Goal: Transaction & Acquisition: Book appointment/travel/reservation

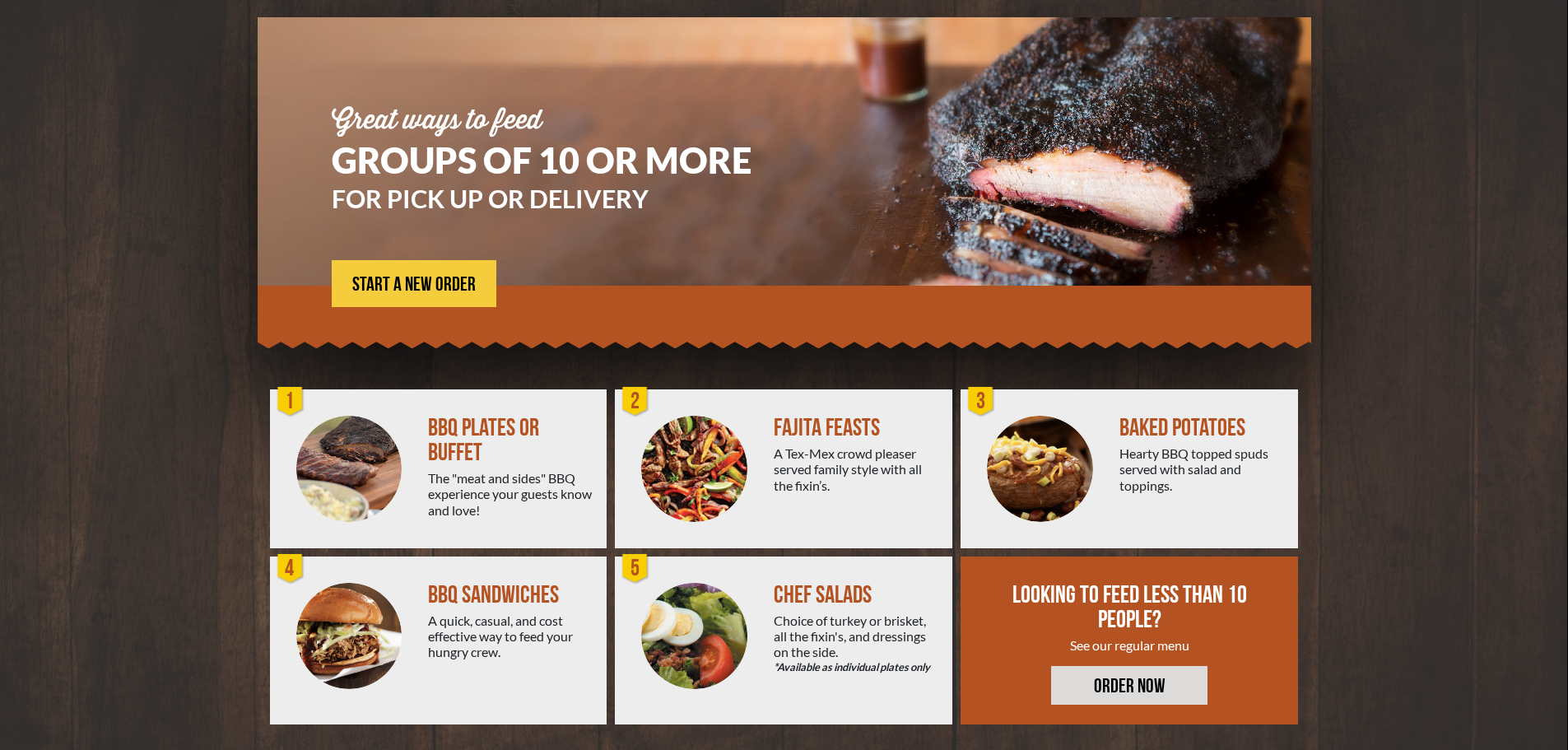
scroll to position [117, 0]
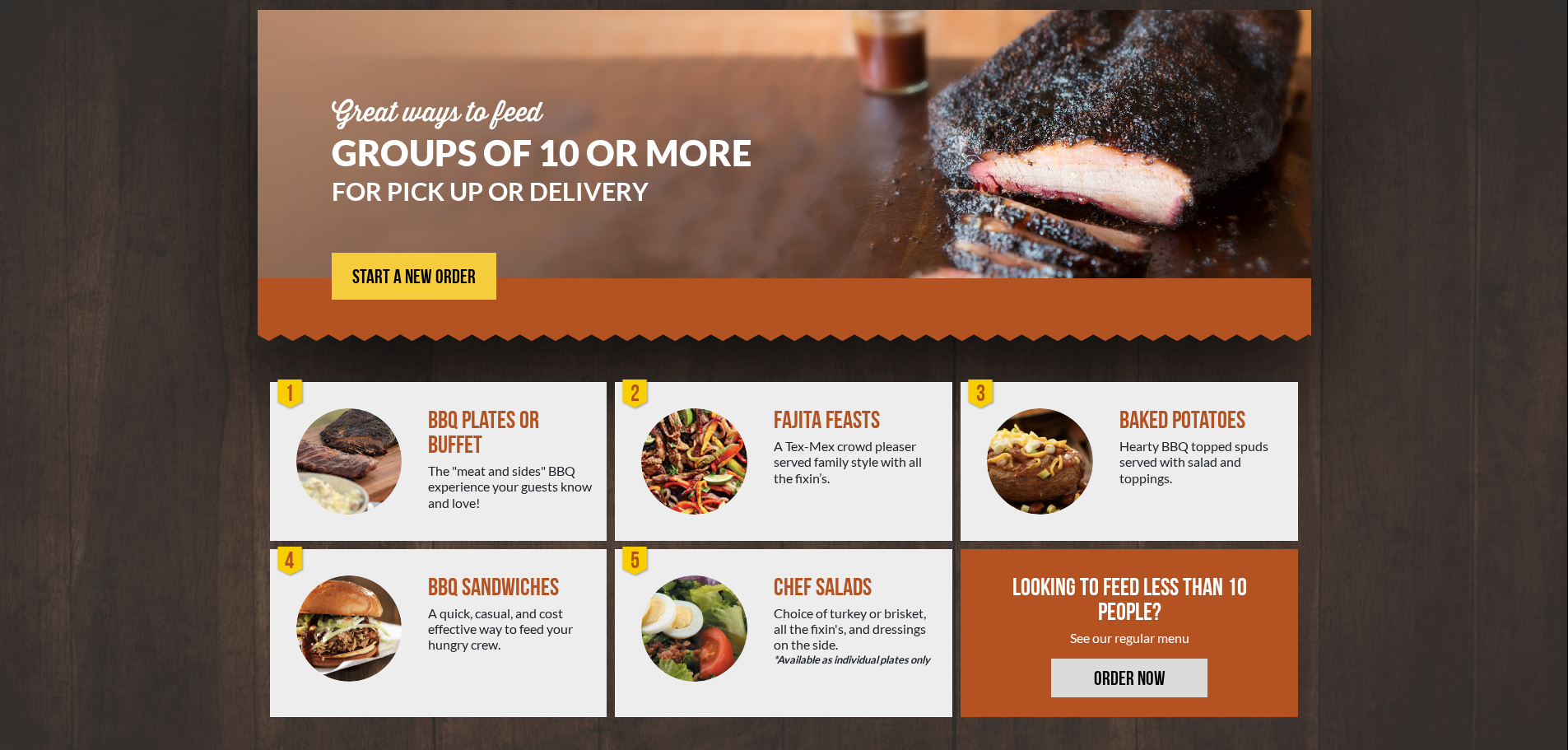
click at [509, 419] on div "BBQ PLATES OR BUFFET" at bounding box center [511, 433] width 166 height 49
click at [388, 456] on img at bounding box center [349, 461] width 106 height 106
click at [437, 280] on span "START A NEW ORDER" at bounding box center [413, 277] width 124 height 20
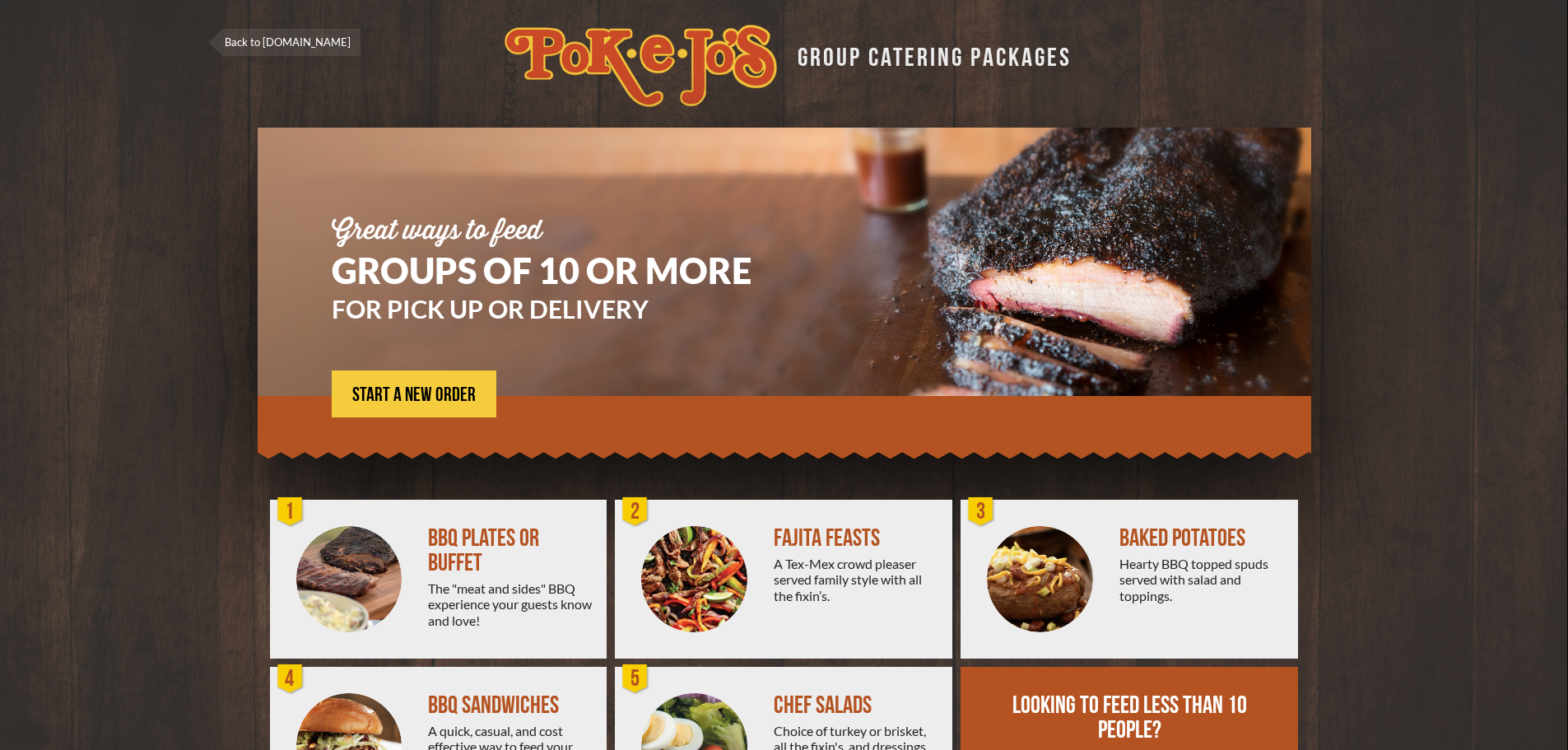
scroll to position [117, 0]
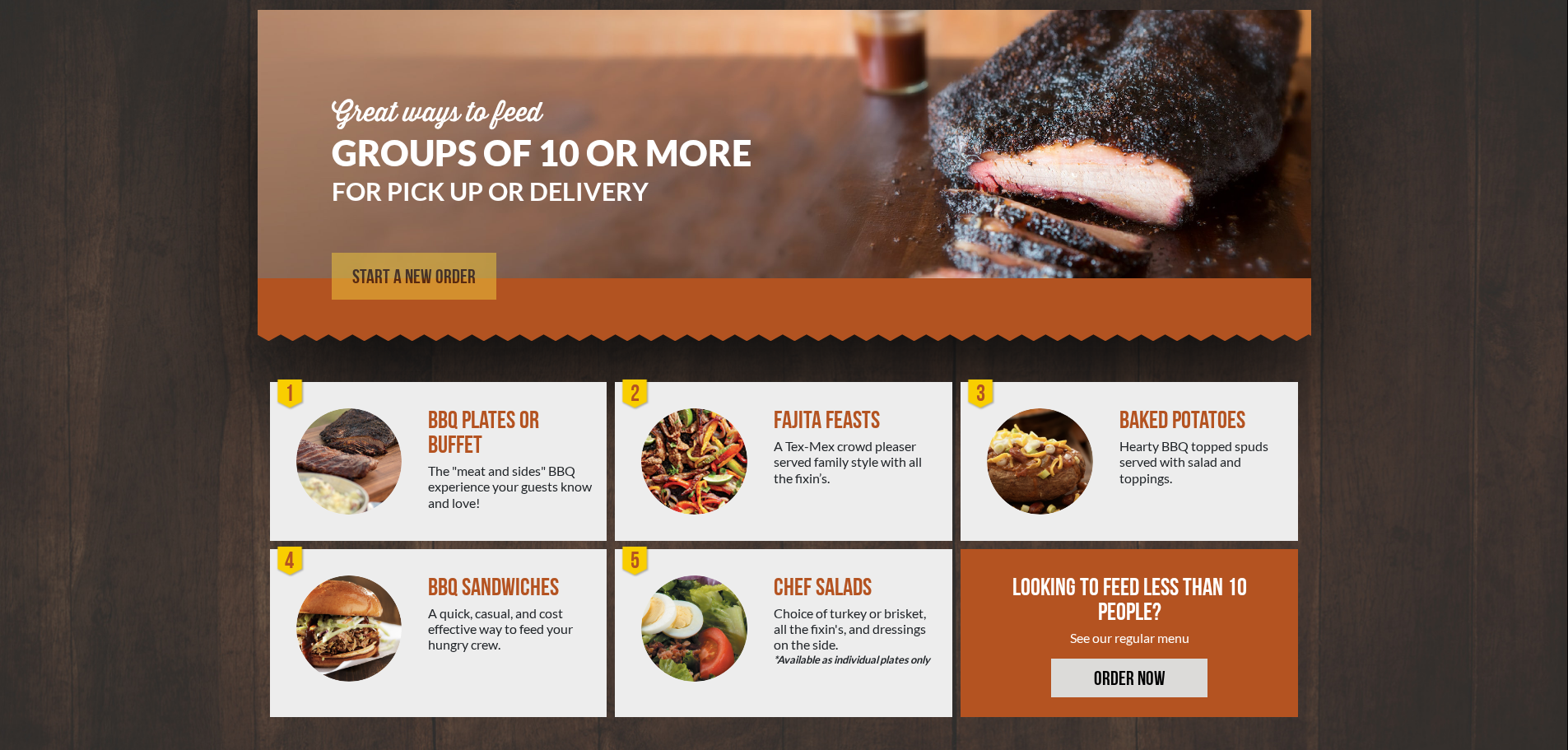
click at [429, 272] on span "START A NEW ORDER" at bounding box center [413, 277] width 124 height 20
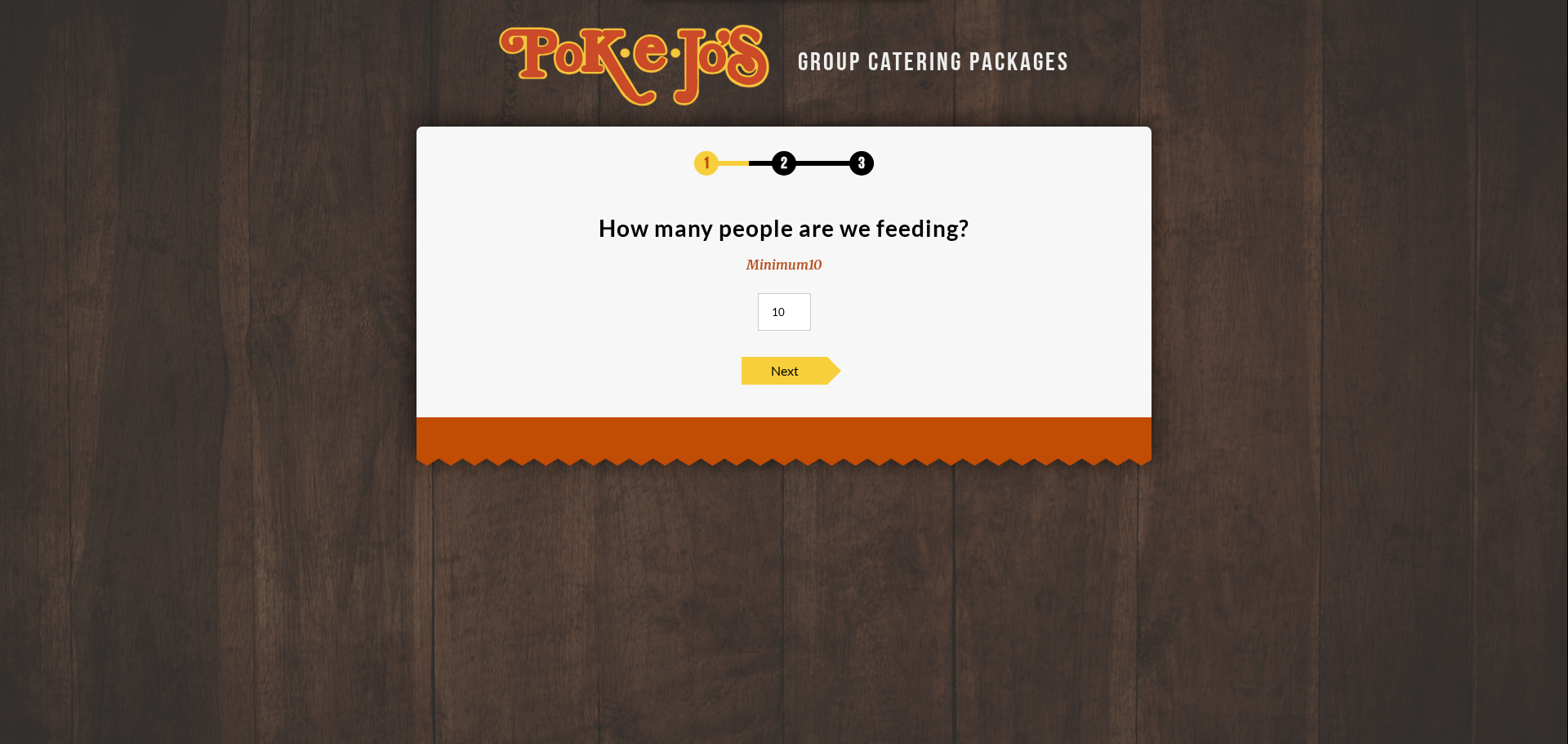
drag, startPoint x: 787, startPoint y: 305, endPoint x: 770, endPoint y: 316, distance: 20.2
click at [770, 316] on input "10" at bounding box center [784, 311] width 53 height 37
type input "400"
click at [786, 369] on span "Next" at bounding box center [784, 371] width 86 height 28
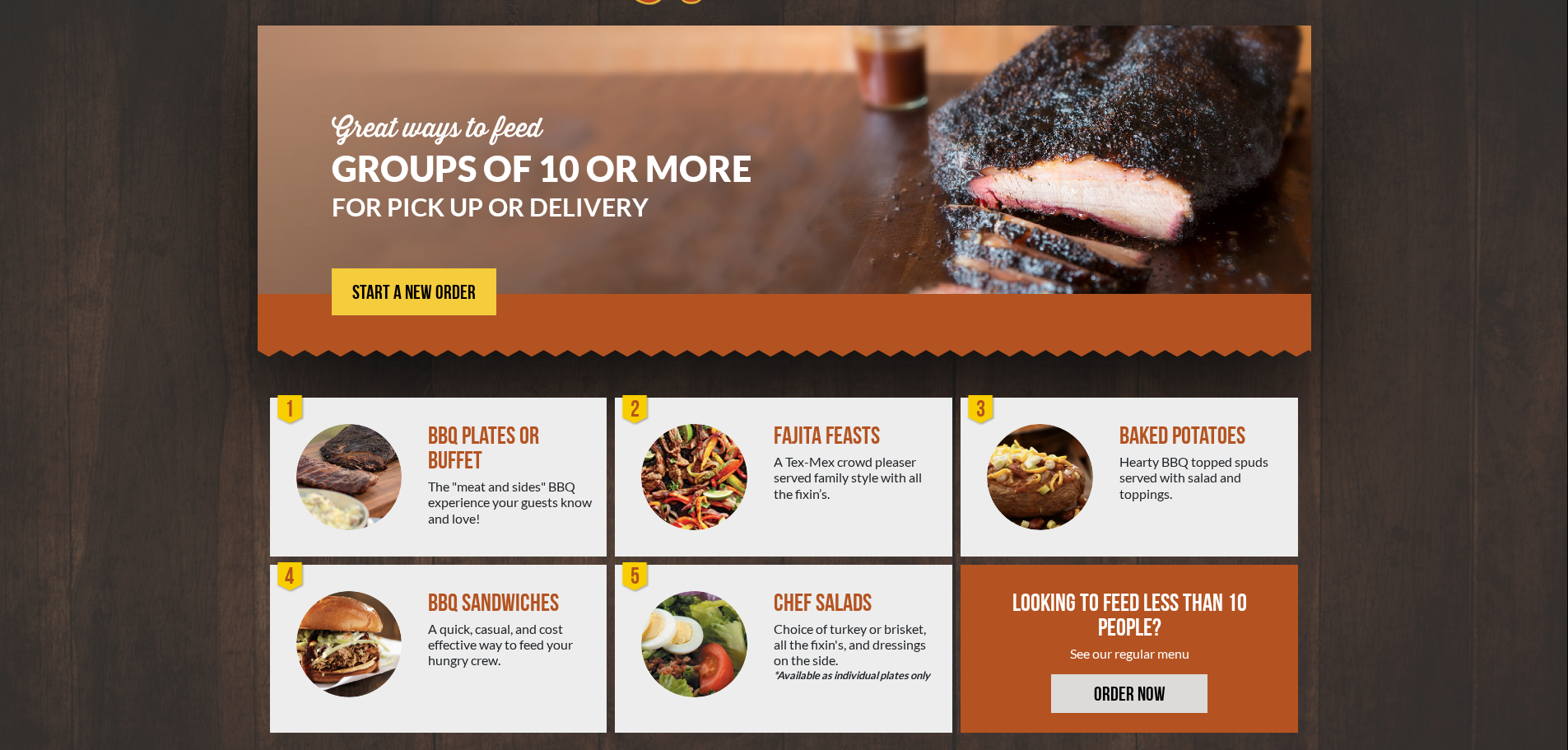
scroll to position [117, 0]
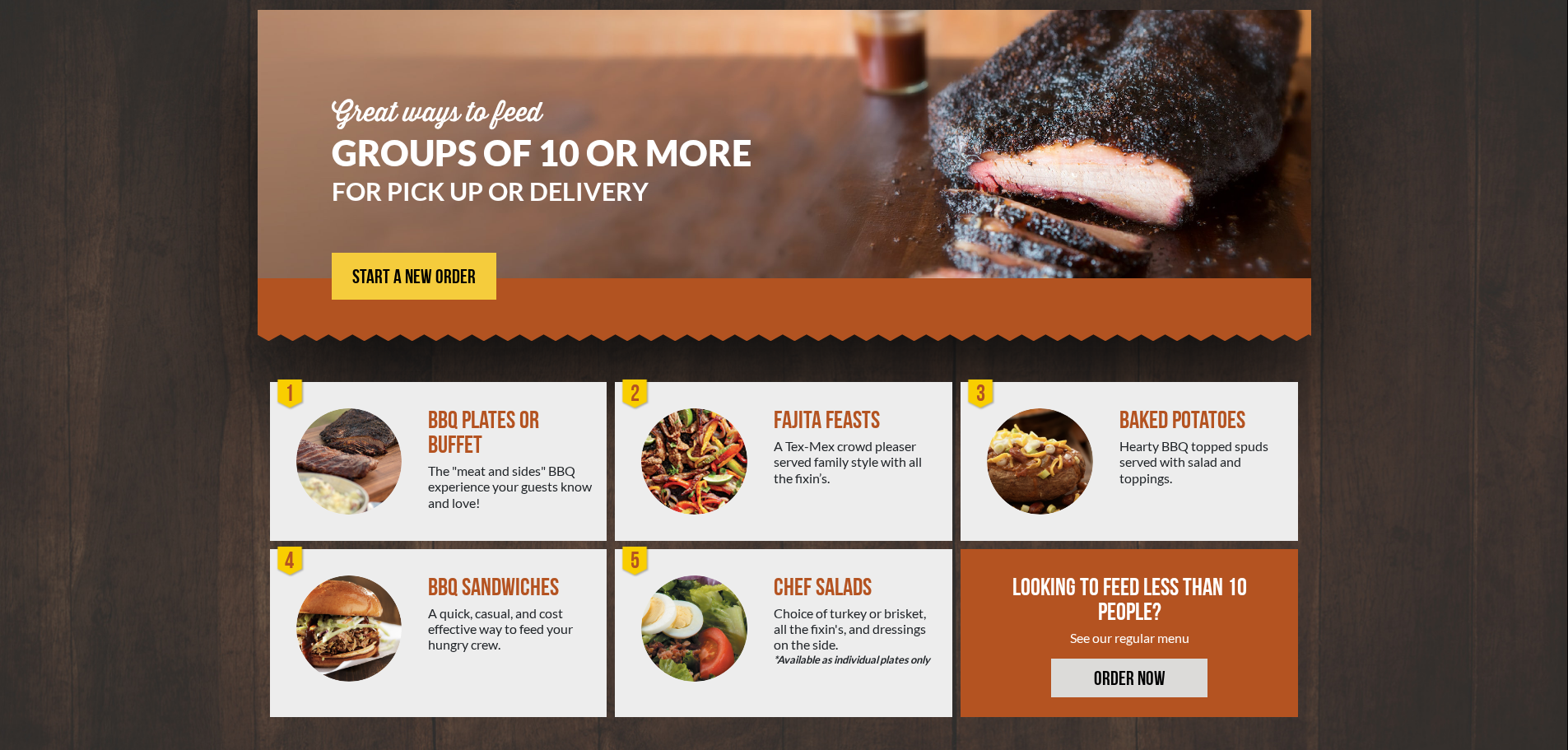
drag, startPoint x: 288, startPoint y: 392, endPoint x: 296, endPoint y: 400, distance: 11.3
click at [296, 400] on div "1" at bounding box center [291, 394] width 33 height 33
click at [397, 272] on span "START A NEW ORDER" at bounding box center [413, 277] width 124 height 20
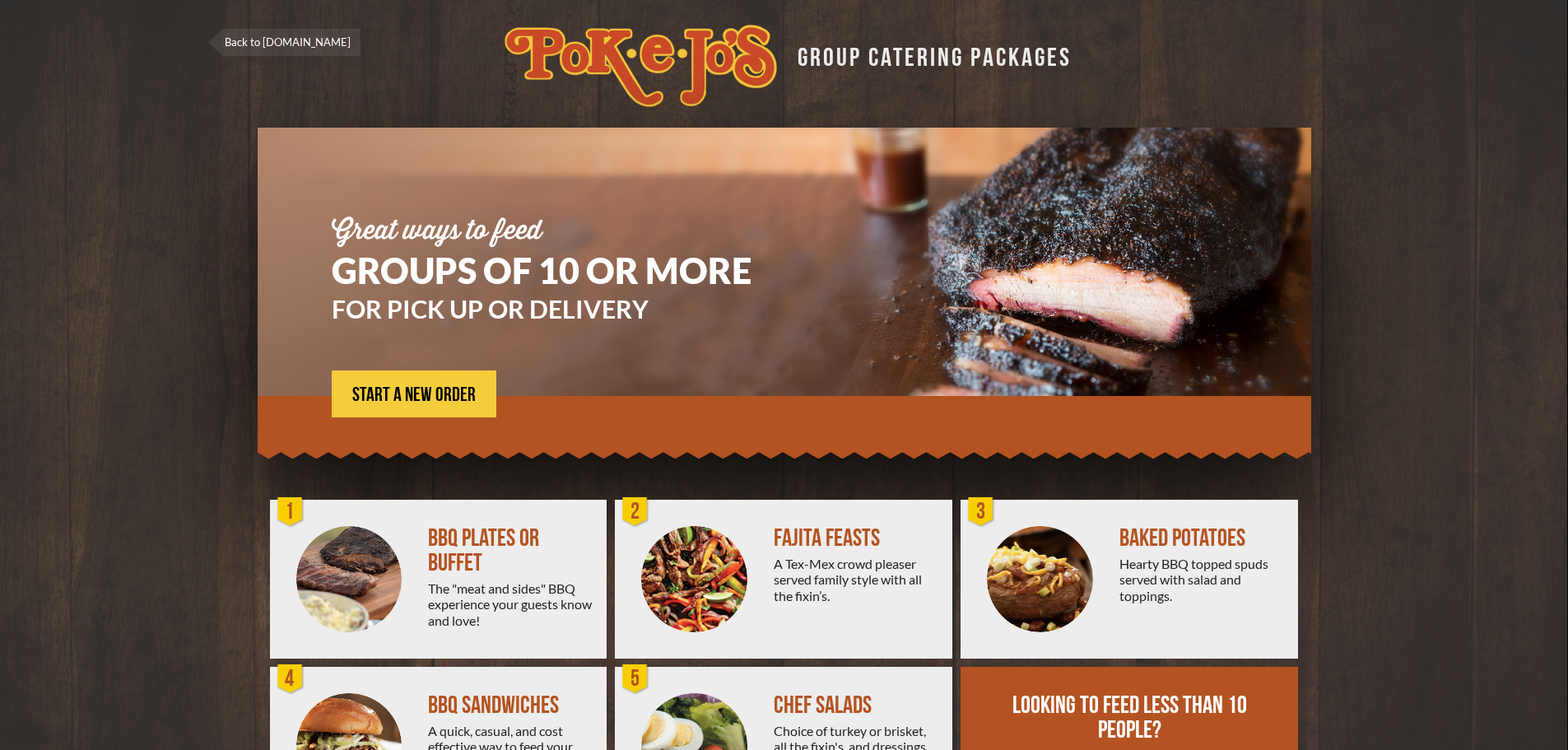
click at [256, 42] on link "Back to [DOMAIN_NAME]" at bounding box center [285, 42] width 152 height 27
